Goal: Communication & Community: Answer question/provide support

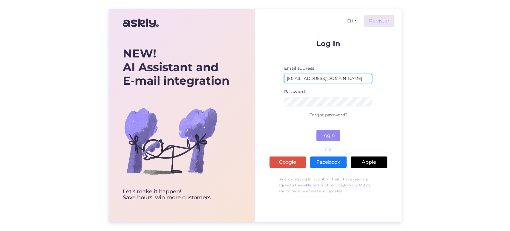
click at [339, 79] on input "[EMAIL_ADDRESS][DOMAIN_NAME]" at bounding box center [328, 78] width 88 height 9
type input "[EMAIL_ADDRESS][DOMAIN_NAME]"
click at [327, 136] on button "Login" at bounding box center [328, 135] width 24 height 11
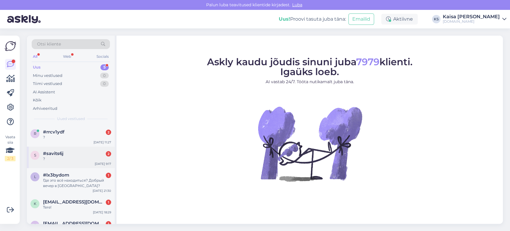
click at [57, 158] on div "?" at bounding box center [77, 158] width 68 height 5
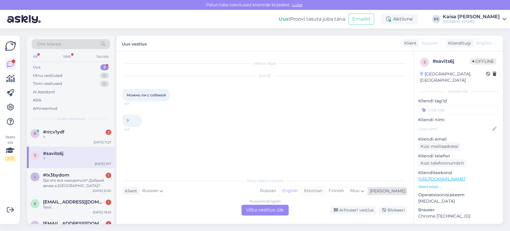
click at [325, 191] on div "Estonian" at bounding box center [313, 190] width 24 height 9
click at [263, 209] on div "Russian to Estonian Võta vestlus üle" at bounding box center [264, 209] width 47 height 11
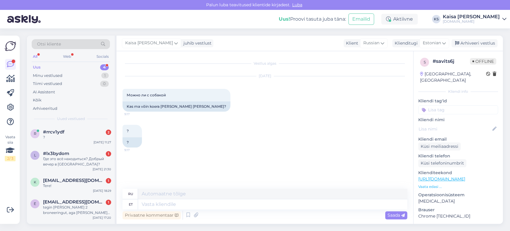
click at [433, 184] on p "Vaata edasi ..." at bounding box center [458, 186] width 80 height 5
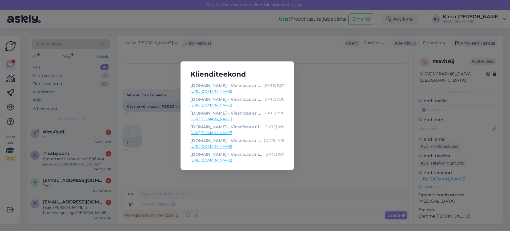
click at [311, 174] on div "Klienditeekond [DOMAIN_NAME] - Viesnīcas ar īpašu maģiju [DATE] 9:27 [URL][DOMA…" at bounding box center [255, 115] width 510 height 231
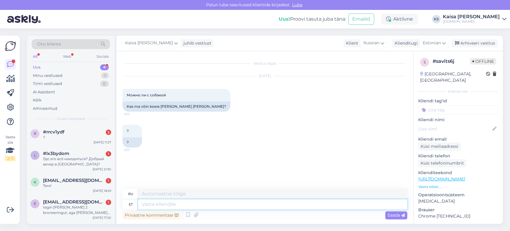
click at [223, 203] on textarea at bounding box center [272, 204] width 269 height 10
type textarea "Tere,"
type textarea "Привет,"
paste textarea "Lemmikloomad on lubatud ainult mõnedes pargimaja standardtubades."
type textarea "Tere, Lemmikloomad on lubatud ainult mõnedes pargimaja standardtubades."
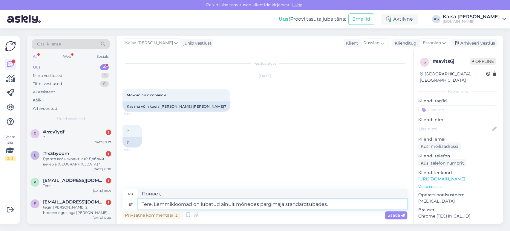
type textarea "Здравствуйте! Домашние животные разрешены только в некоторых стандартных номера…"
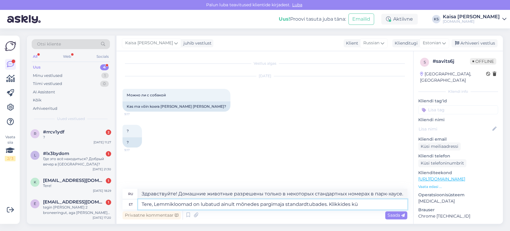
type textarea "Tere, Lemmikloomad on lubatud ainult mõnedes pargimaja standardtubades. Klikkid…"
type textarea "Здравствуйте! Домашние животные разрешены только в некоторых стандартных номера…"
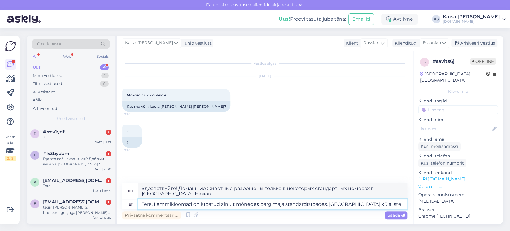
type textarea "Tere, Lemmikloomad on lubatud ainult mõnedes pargimaja standardtubades. [GEOGRA…"
type textarea "Здравствуйте! Домашние животные разрешены только в некоторых стандартных номера…"
type textarea "Tere, Lemmikloomad on lubatud ainult mõnedes pargimaja standardtubades. Kl"
type textarea "Здравствуйте! Домашние животные разрешены только в некоторых стандартных номера…"
type textarea "Tere, Lemmikloomad on lubatud ainult mõnedes pargimaja standardtubades."
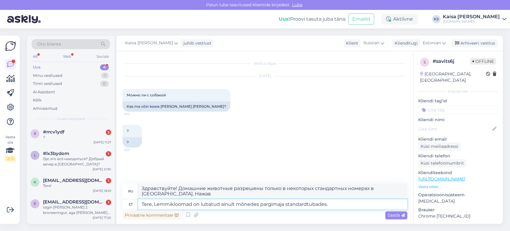
type textarea "Здравствуйте! Домашние животные разрешены только в некоторых стандартных номера…"
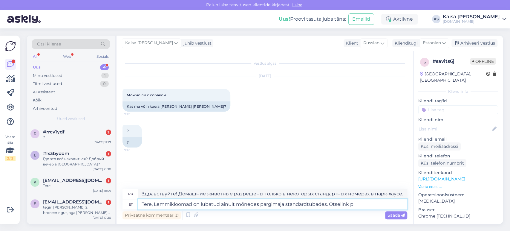
type textarea "Tere, Lemmikloomad on lubatud ainult mõnedes pargimaja standardtubades. Otselin…"
type textarea "Здравствуйте! Домашние животные разрешены только в некоторых стандартных номера…"
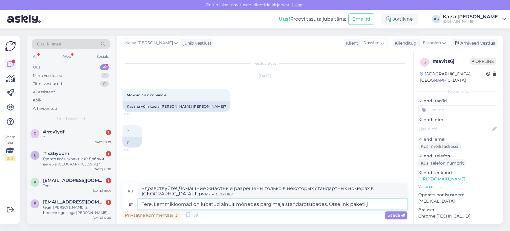
type textarea "Tere, Lemmikloomad on lubatud ainult mõnedes pargimaja standardtubades. Otselin…"
type textarea "Здравствуйте! Домашние животные разрешены только в некоторых стандартных номера…"
type textarea "Tere, Lemmikloomad on lubatud ainult mõnedes pargimaja standardtubades. Otselin…"
type textarea "Здравствуйте! Домашние животные разрешены только в некоторых стандартных номера…"
type textarea "Tere, Lemmikloomad on lubatud ainult mõnedes pargimaja standardtubades. Otselin…"
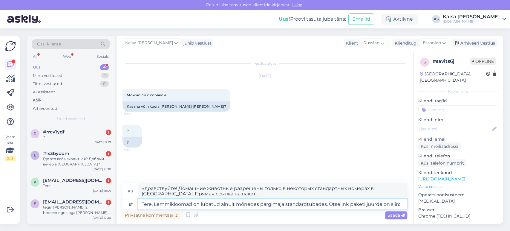
type textarea "Здравствуйте! Домашние животные разрешены только в некоторых стандартных номера…"
click at [435, 184] on p "Vaata edasi ..." at bounding box center [458, 186] width 80 height 5
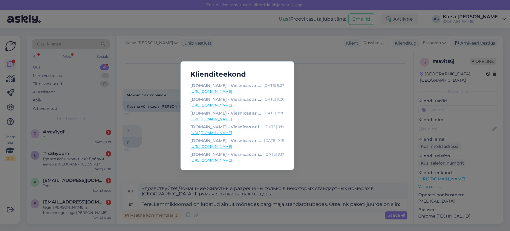
click at [271, 105] on link "[URL][DOMAIN_NAME]" at bounding box center [237, 104] width 94 height 5
click at [331, 173] on div "Klienditeekond [DOMAIN_NAME] - Viesnīcas ar īpašu maģiju [DATE] 9:27 [URL][DOMA…" at bounding box center [255, 115] width 510 height 231
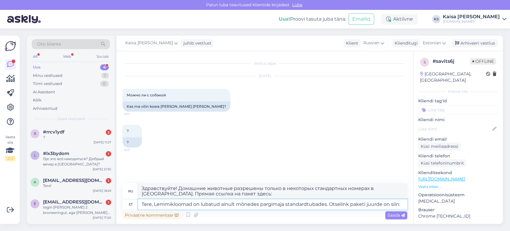
click at [403, 203] on textarea "Tere, Lemmikloomad on lubatud ainult mõnedes pargimaja standardtubades. Otselin…" at bounding box center [272, 204] width 269 height 10
paste textarea "[URL][DOMAIN_NAME][DATE][DATE]"
type textarea "Tere, Lemmikloomad on lubatud ainult mõnedes pargimaja standardtubades. Otselin…"
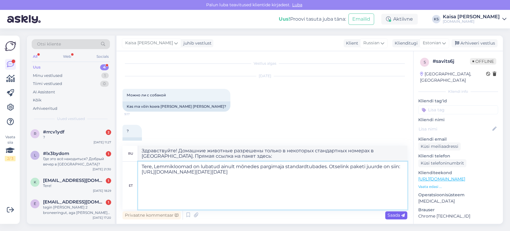
type textarea "Здравствуйте! Размещение с домашними животными разрешено только в некоторых ста…"
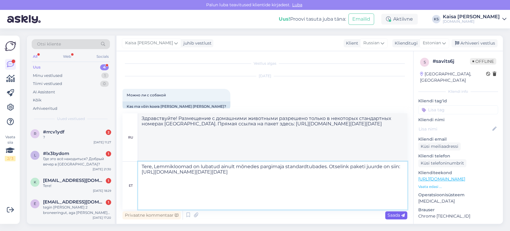
type textarea "Tere, Lemmikloomad on lubatud ainult mõnedes pargimaja standardtubades. Otselin…"
click at [398, 215] on span "Saada" at bounding box center [395, 214] width 17 height 5
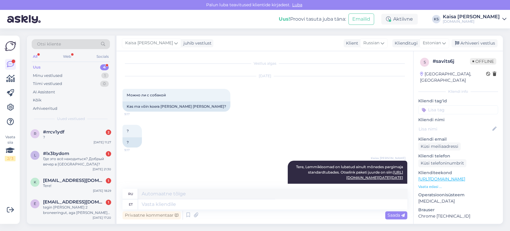
scroll to position [141, 0]
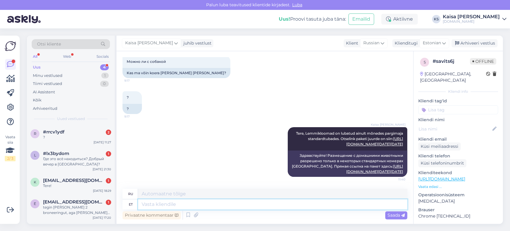
click at [326, 205] on textarea at bounding box center [272, 204] width 269 height 10
type textarea "Koer o"
type textarea "Собака"
type textarea "Koer on l"
type textarea "Собака - это"
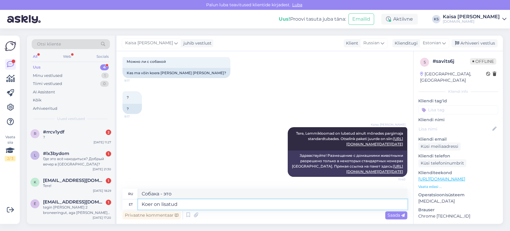
type textarea "Koer on lisatud k"
type textarea "Собака добавлена"
type textarea "Koer on lisatud külaliste a"
type textarea "Собака добавлена в качестве гостя."
type textarea "Koer on lisatud külaliste alla."
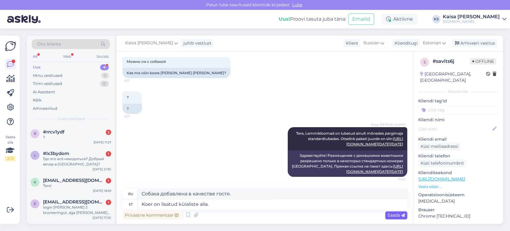
click at [396, 215] on span "Saada" at bounding box center [395, 214] width 17 height 5
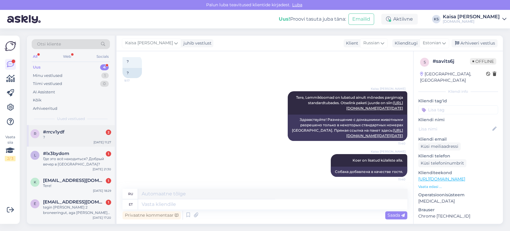
click at [68, 138] on div "?" at bounding box center [77, 136] width 68 height 5
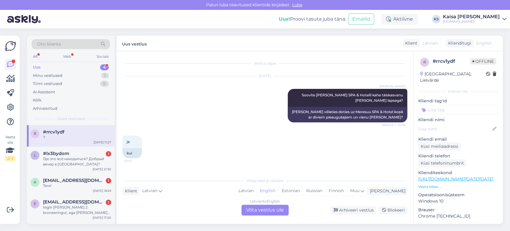
scroll to position [4541, 0]
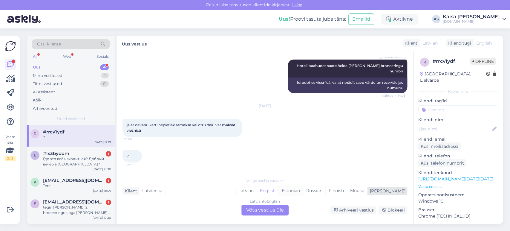
click at [303, 190] on div "Estonian" at bounding box center [290, 190] width 24 height 9
click at [271, 210] on div "Latvian to Estonian Võta vestlus üle" at bounding box center [264, 209] width 47 height 11
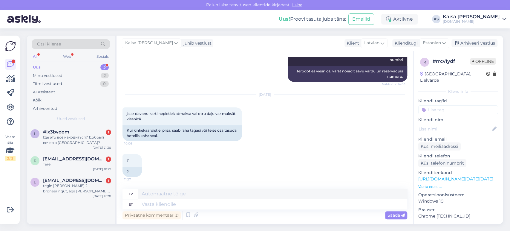
scroll to position [4552, 0]
click at [217, 202] on textarea at bounding box center [272, 204] width 269 height 10
paste textarea "[DOMAIN_NAME] kinkekaarti on võimalik kasutada kõikide pakettide broneerimiseks…"
type textarea "[DOMAIN_NAME] kinkekaarti on võimalik kasutada kõikide pakettide broneerimiseks…"
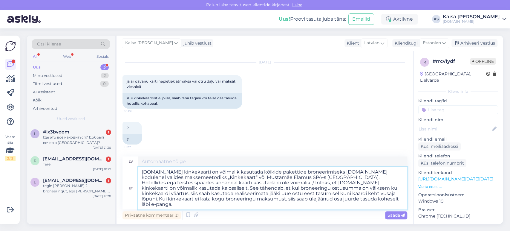
type textarea "[DOMAIN_NAME] dāvanu karti var izmantot visu pakalpojumu rezervēšanai [DOMAIN_N…"
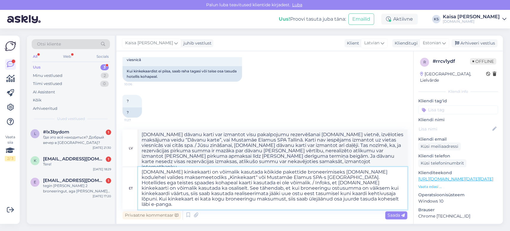
click at [263, 183] on textarea "[DOMAIN_NAME] kinkekaarti on võimalik kasutada kõikide pakettide broneerimiseks…" at bounding box center [272, 188] width 269 height 42
type textarea "[DOMAIN_NAME] kinkekaarti on võimalik kasutada kõikide pakettide broneerimiseks…"
type textarea "[DOMAIN_NAME] dāvanu karti var izmantot visu pakalpojumu rezervēšanai [DOMAIN_N…"
type textarea "[DOMAIN_NAME] kinkekaarti on võimalik kasutada kõikide pakettide broneerimiseks…"
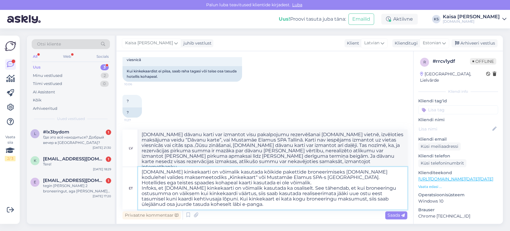
type textarea "[DOMAIN_NAME] dāvanu karti var izmantot visu pakalpojumu rezervēšanai [DOMAIN_N…"
type textarea "[DOMAIN_NAME] kinkekaarti on võimalik kasutada kõikide pakettide broneerimiseks…"
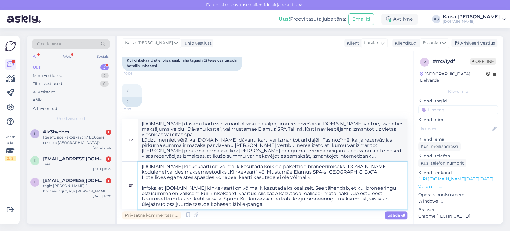
type textarea "[DOMAIN_NAME] dāvanu karti var izmantot visu pakalpojumu rezervēšanai [DOMAIN_N…"
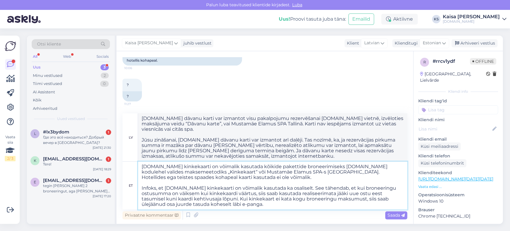
click at [288, 205] on textarea "[DOMAIN_NAME] kinkekaarti on võimalik kasutada kõikide pakettide broneerimiseks…" at bounding box center [272, 185] width 269 height 48
type textarea "[DOMAIN_NAME] kinkekaarti on võimalik kasutada kõikide pakettide broneerimiseks…"
click at [395, 213] on span "Saada" at bounding box center [395, 214] width 17 height 5
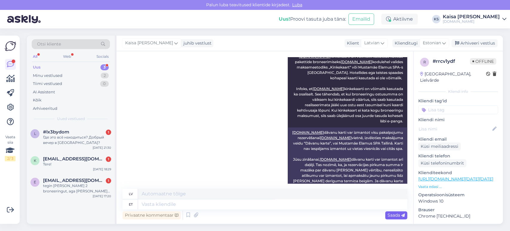
scroll to position [4717, 0]
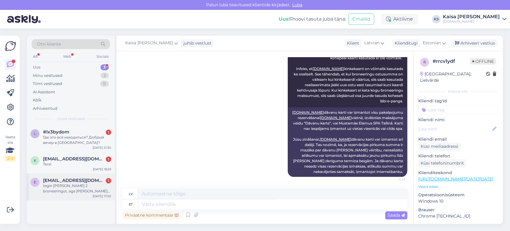
click at [70, 188] on div "tegin [PERSON_NAME] 2 broneeringut, aga [PERSON_NAME] ole Hookusbookuse lehel k…" at bounding box center [77, 188] width 68 height 11
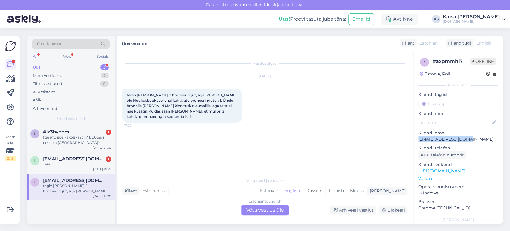
drag, startPoint x: 467, startPoint y: 139, endPoint x: 418, endPoint y: 141, distance: 48.7
click at [418, 141] on p "[EMAIL_ADDRESS][DOMAIN_NAME]" at bounding box center [458, 139] width 80 height 6
copy p "[EMAIL_ADDRESS][DOMAIN_NAME]"
click at [281, 191] on div "Estonian" at bounding box center [269, 190] width 24 height 9
click at [277, 210] on div "Estonian to Estonian Võta vestlus üle" at bounding box center [264, 209] width 47 height 11
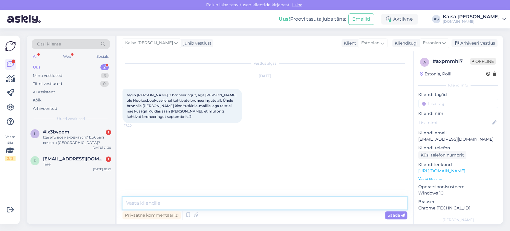
click at [275, 203] on textarea at bounding box center [264, 203] width 285 height 13
paste textarea "[EMAIL_ADDRESS][DOMAIN_NAME]"
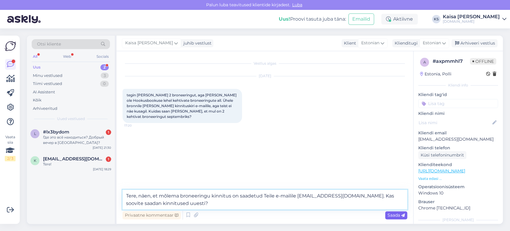
type textarea "Tere, näen, et mõlema broneeringu kinnitus on saadetud Teile e-mailile [EMAIL_A…"
click at [395, 214] on span "Saada" at bounding box center [395, 214] width 17 height 5
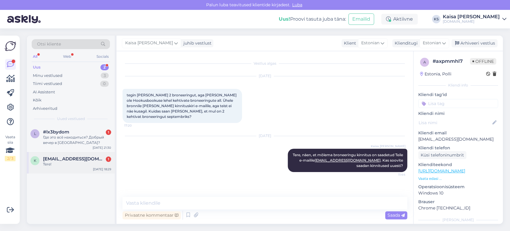
click at [65, 163] on div "Tere!" at bounding box center [77, 163] width 68 height 5
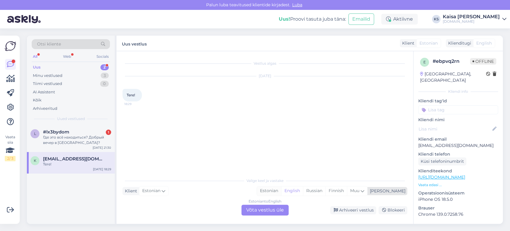
click at [281, 192] on div "Estonian" at bounding box center [269, 190] width 24 height 9
click at [275, 210] on div "Estonian to Estonian Võta vestlus üle" at bounding box center [264, 209] width 47 height 11
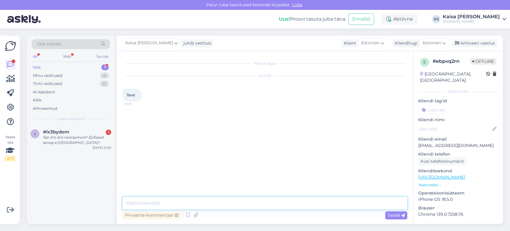
click at [265, 204] on textarea at bounding box center [264, 203] width 285 height 13
type textarea "Tere, kuidas saan abiks olla?"
click at [55, 126] on div "l #lx3bydom 1 Где это всё находиться? Добрый вечер в [GEOGRAPHIC_DATA]? [DATE] …" at bounding box center [71, 138] width 88 height 27
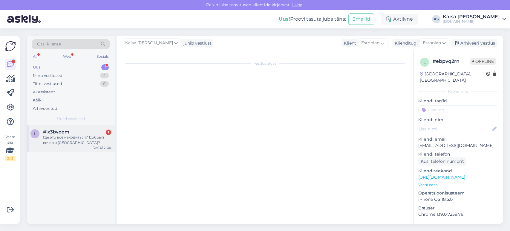
scroll to position [50, 0]
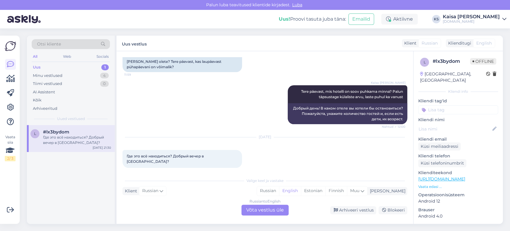
drag, startPoint x: 338, startPoint y: 192, endPoint x: 311, endPoint y: 199, distance: 28.3
click at [325, 191] on div "Estonian" at bounding box center [313, 190] width 24 height 9
click at [277, 209] on div "Russian to Estonian Võta vestlus üle" at bounding box center [264, 209] width 47 height 11
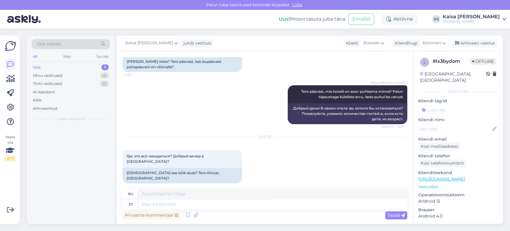
scroll to position [46, 0]
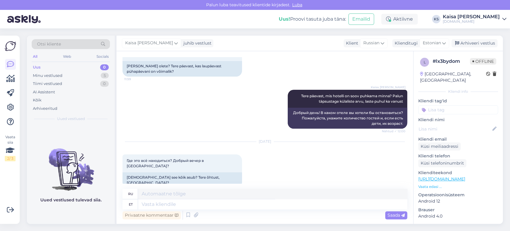
click at [426, 176] on p "[URL][DOMAIN_NAME]" at bounding box center [458, 179] width 80 height 6
click at [426, 184] on p "Vaata edasi ..." at bounding box center [458, 186] width 80 height 5
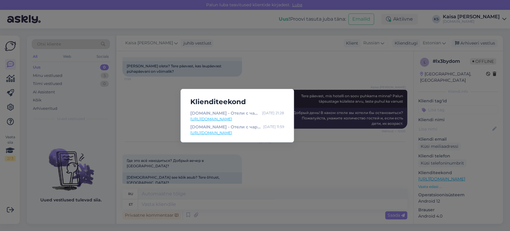
click at [252, 160] on div "Klienditeekond [DOMAIN_NAME] - Отели с чарующими дополнениями [DATE] 21:28 [URL…" at bounding box center [255, 115] width 510 height 231
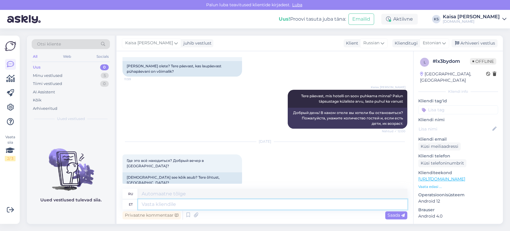
click at [241, 202] on textarea at bounding box center [272, 204] width 269 height 10
type textarea "Tere, m"
type textarea "Привет,"
type textarea "Tere, mis h"
type textarea "Привет, что?"
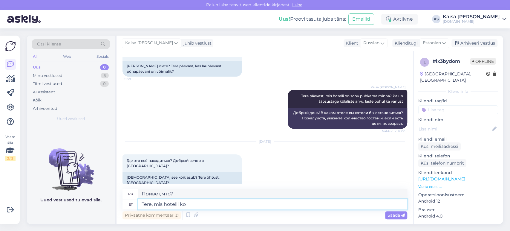
type textarea "Tere, mis hotelli koh"
type textarea "Здравствуйте, какой отель?"
type textarea "Tere, mis hotelli kohta kü"
type textarea "Здравствуйте, что насчет отеля?"
type textarea "Tere, mis hotelli kohta küsimus e"
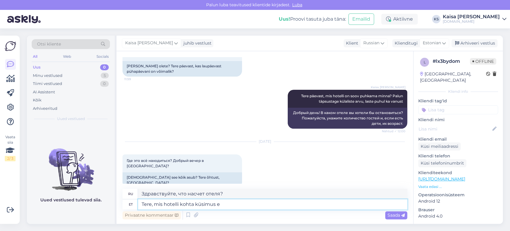
type textarea "Здравствуйте, о каком отеле вы спрашиваете?"
type textarea "Tere, mis hotelli kohta küsimus esineb?"
type textarea "Здравствуйте, о каком отеле идет речь?"
